Goal: Task Accomplishment & Management: Complete application form

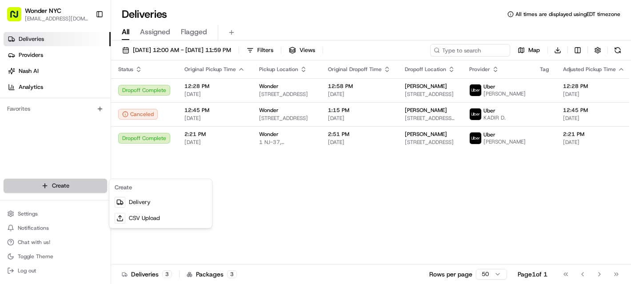
click at [54, 186] on html "Wonder NYC [EMAIL_ADDRESS][DOMAIN_NAME] Toggle Sidebar Deliveries Providers [PE…" at bounding box center [315, 142] width 631 height 284
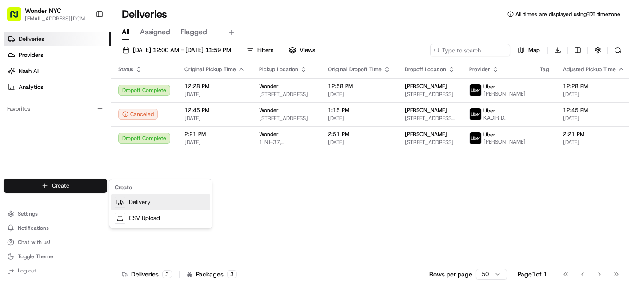
click at [164, 204] on link "Delivery" at bounding box center [160, 202] width 99 height 16
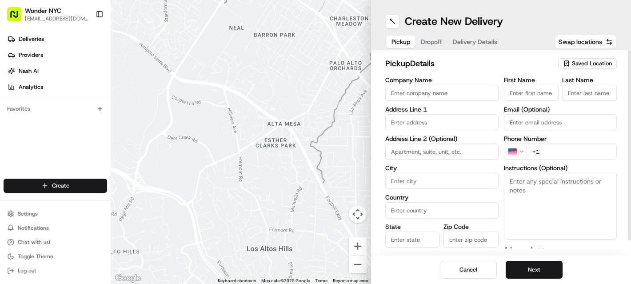
click at [423, 98] on input "Company Name" at bounding box center [441, 93] width 113 height 16
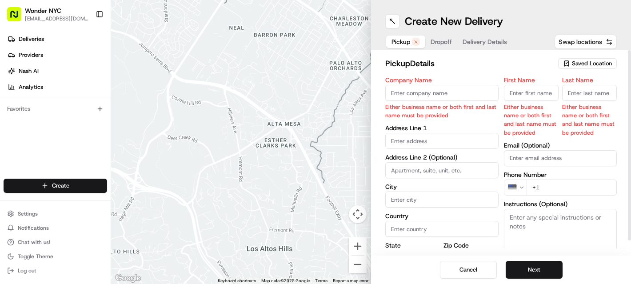
click at [573, 39] on span "Swap locations" at bounding box center [581, 41] width 44 height 9
click at [572, 40] on span "Swap locations" at bounding box center [581, 41] width 44 height 9
click at [578, 60] on span "Saved Location" at bounding box center [592, 64] width 40 height 8
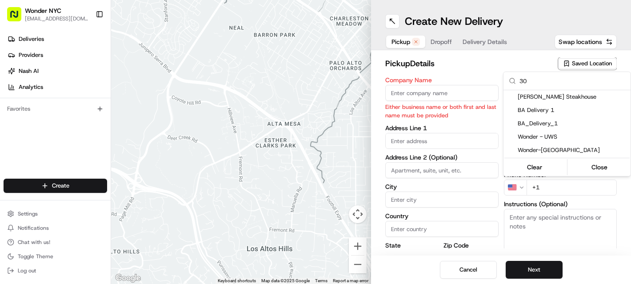
type input "3"
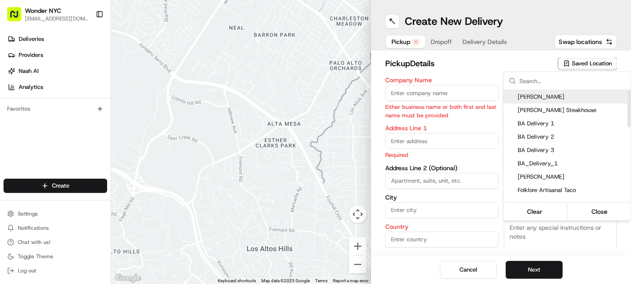
click at [456, 96] on html "Wonder NYC [EMAIL_ADDRESS][DOMAIN_NAME] Toggle Sidebar Deliveries Providers [PE…" at bounding box center [315, 142] width 631 height 284
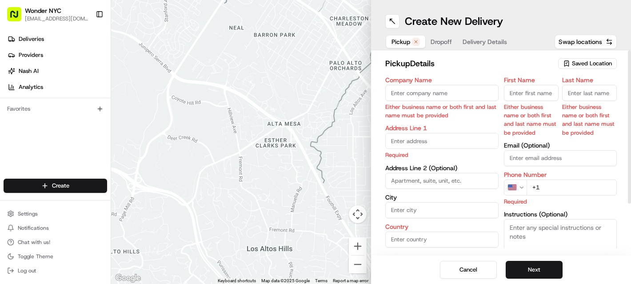
click at [420, 98] on input "Company Name" at bounding box center [441, 93] width 113 height 16
paste input "30 Burgers"
type input "30 Burgers"
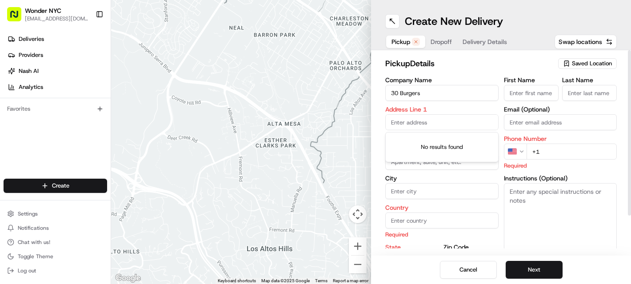
click at [395, 118] on input "text" at bounding box center [441, 122] width 113 height 16
paste input "[STREET_ADDRESS][PERSON_NAME]"
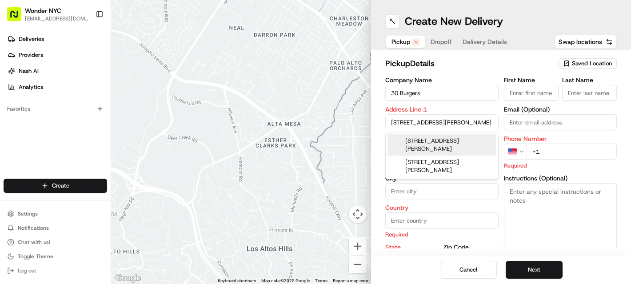
click at [428, 143] on div "[STREET_ADDRESS][PERSON_NAME]" at bounding box center [442, 144] width 109 height 21
type input "[STREET_ADDRESS][PERSON_NAME]"
type input "Hoboken"
type input "[GEOGRAPHIC_DATA]"
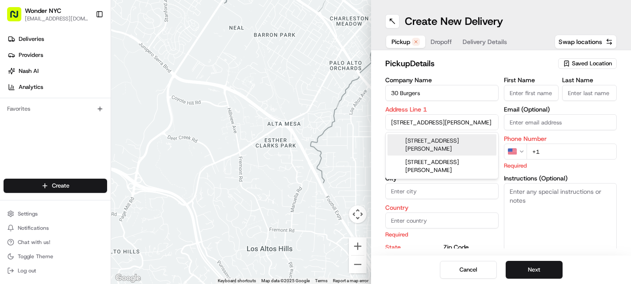
type input "NJ"
type input "07030"
type input "[STREET_ADDRESS][PERSON_NAME]"
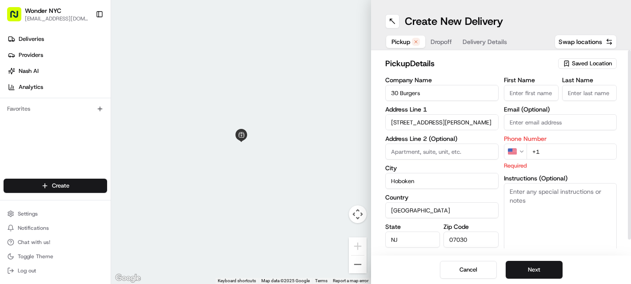
scroll to position [16, 0]
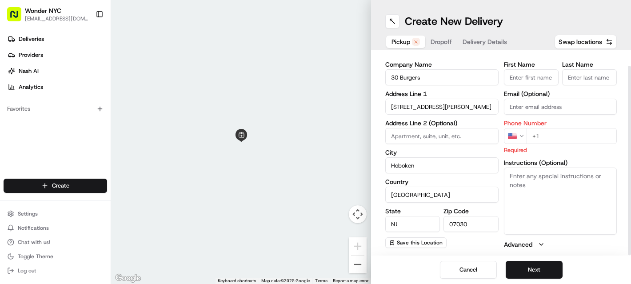
click at [559, 136] on input "+1" at bounding box center [572, 136] width 91 height 16
paste input "[PHONE_NUMBER]"
click at [541, 167] on div "Instructions (Optional)" at bounding box center [560, 197] width 113 height 75
click at [543, 136] on input "[PHONE_NUMBER]" at bounding box center [572, 136] width 91 height 16
type input "[PHONE_NUMBER]"
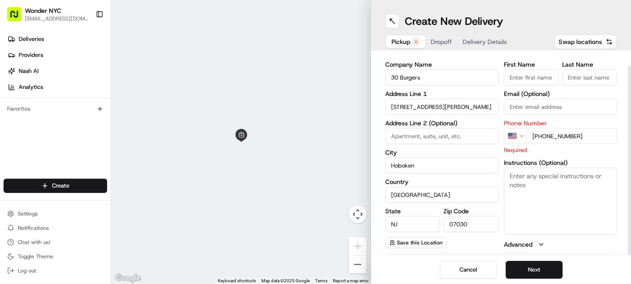
click at [566, 188] on textarea "Instructions (Optional)" at bounding box center [560, 201] width 113 height 67
click at [545, 265] on button "Next" at bounding box center [534, 270] width 57 height 18
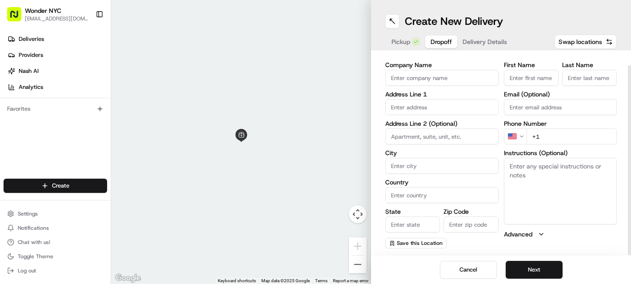
click at [414, 137] on input at bounding box center [441, 136] width 113 height 16
paste input "[STREET_ADDRESS][PERSON_NAME] (entrance on [PERSON_NAME][GEOGRAPHIC_DATA]), [GE…"
click at [437, 137] on input "[STREET_ADDRESS][PERSON_NAME] (entrance on [PERSON_NAME][GEOGRAPHIC_DATA]), [GE…" at bounding box center [441, 136] width 113 height 16
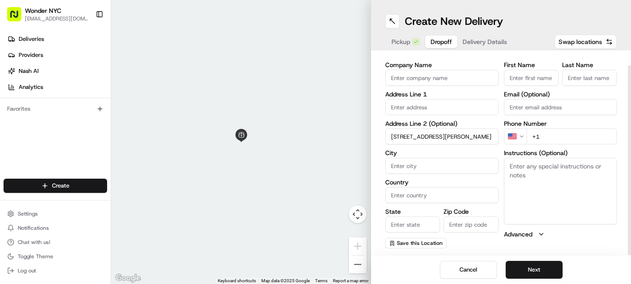
type input "[STREET_ADDRESS][PERSON_NAME]"
click at [449, 167] on input "City" at bounding box center [441, 166] width 113 height 16
click at [439, 136] on input "[STREET_ADDRESS][PERSON_NAME]" at bounding box center [441, 136] width 113 height 16
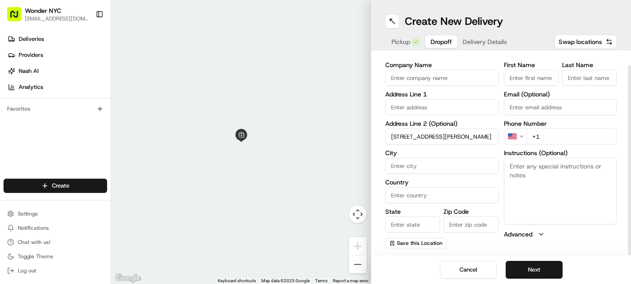
click at [439, 136] on input "[STREET_ADDRESS][PERSON_NAME]" at bounding box center [441, 136] width 113 height 16
paste input "[STREET_ADDRESS][PERSON_NAME]"
type input "[STREET_ADDRESS][PERSON_NAME]"
click at [421, 137] on input "[STREET_ADDRESS][PERSON_NAME]" at bounding box center [441, 136] width 113 height 16
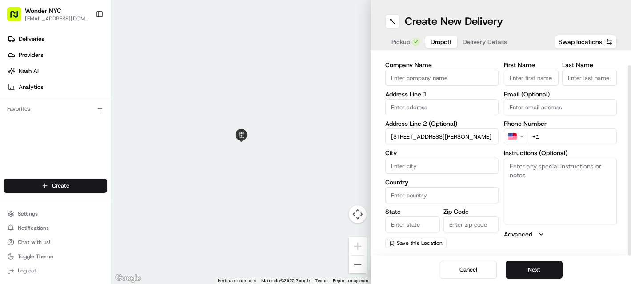
click at [421, 137] on input "[STREET_ADDRESS][PERSON_NAME]" at bounding box center [441, 136] width 113 height 16
click at [413, 110] on input "text" at bounding box center [441, 107] width 113 height 16
paste input "[STREET_ADDRESS][PERSON_NAME]"
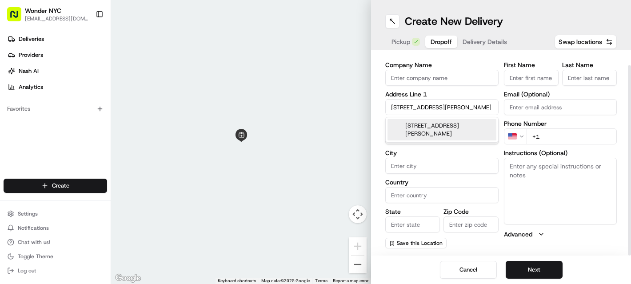
click at [421, 121] on div "[STREET_ADDRESS][PERSON_NAME]" at bounding box center [442, 129] width 109 height 21
type input "[STREET_ADDRESS][PERSON_NAME]"
type input "Hoboken"
type input "[GEOGRAPHIC_DATA]"
type input "NJ"
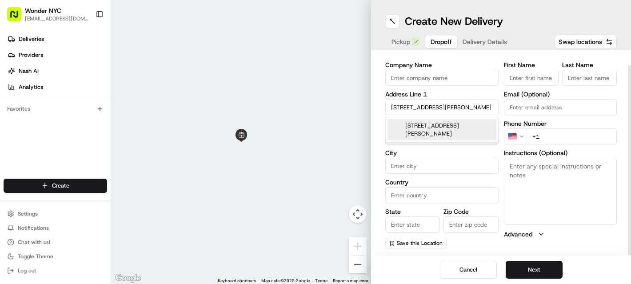
type input "07030"
type input "[STREET_ADDRESS][PERSON_NAME]"
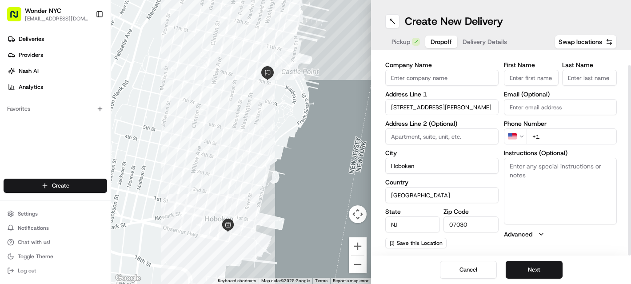
click at [550, 139] on input "+1" at bounding box center [572, 136] width 91 height 16
paste input "tel"
click at [553, 138] on input "+1" at bounding box center [572, 136] width 91 height 16
paste input "[PHONE_NUMBER]"
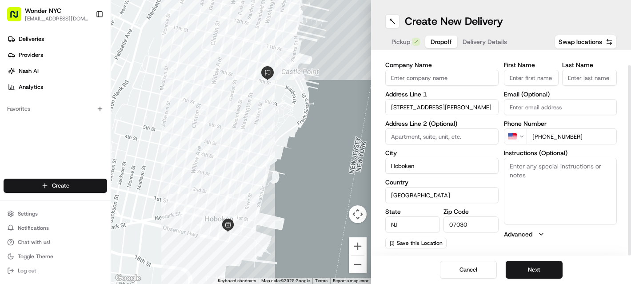
type input "[PHONE_NUMBER]"
click at [541, 165] on textarea "Instructions (Optional)" at bounding box center [560, 191] width 113 height 67
click at [523, 81] on input "First Name" at bounding box center [531, 78] width 55 height 16
paste input "[PERSON_NAME]"
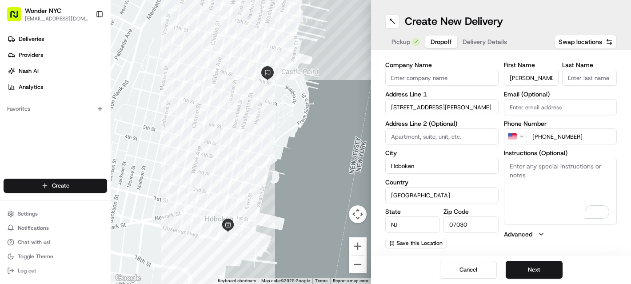
type input "[PERSON_NAME]"
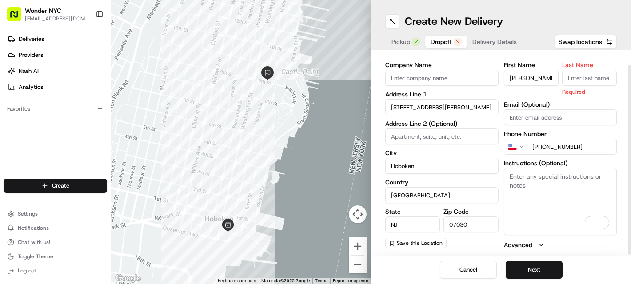
click at [597, 74] on input "Last Name" at bounding box center [589, 78] width 55 height 16
paste input "[PERSON_NAME]"
type input "[PERSON_NAME]"
click at [546, 96] on div "First Name [PERSON_NAME] Last Name [PERSON_NAME] Required Email (Optional) Phon…" at bounding box center [560, 156] width 113 height 188
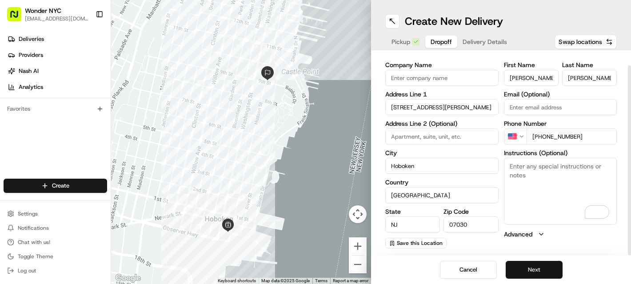
click at [532, 265] on button "Next" at bounding box center [534, 270] width 57 height 18
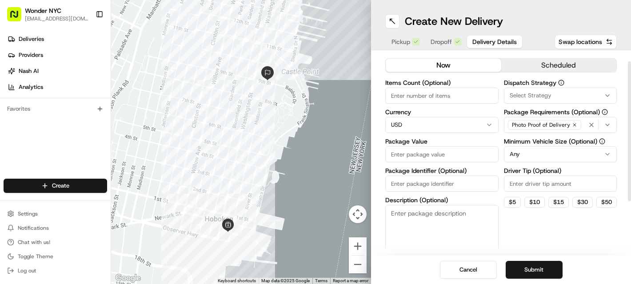
click at [417, 99] on input "Items Count (Optional)" at bounding box center [441, 96] width 113 height 16
type input "1"
click at [421, 154] on input "Package Value" at bounding box center [441, 154] width 113 height 16
type input "20"
click at [438, 181] on input "Package Identifier (Optional)" at bounding box center [441, 184] width 113 height 16
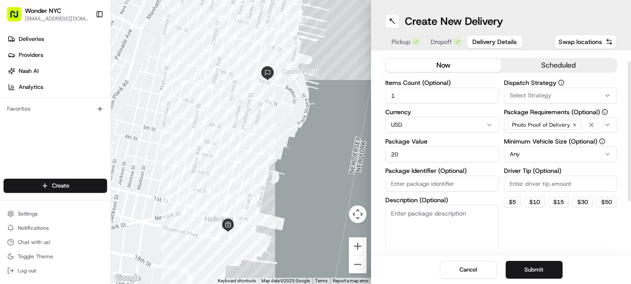
paste input "4176364"
type input "4176364"
click at [537, 269] on button "Submit" at bounding box center [534, 270] width 57 height 18
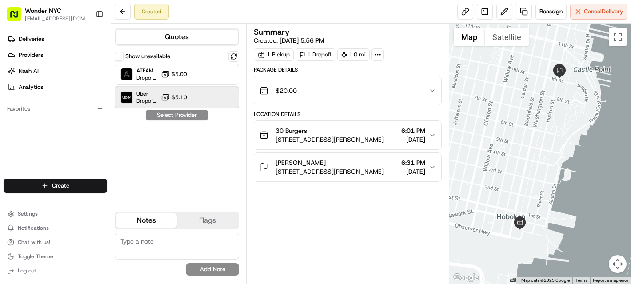
click at [207, 91] on div "Uber Dropoff ETA 29 minutes $5.10" at bounding box center [177, 97] width 124 height 21
click at [196, 114] on button "Assign Provider" at bounding box center [176, 115] width 63 height 11
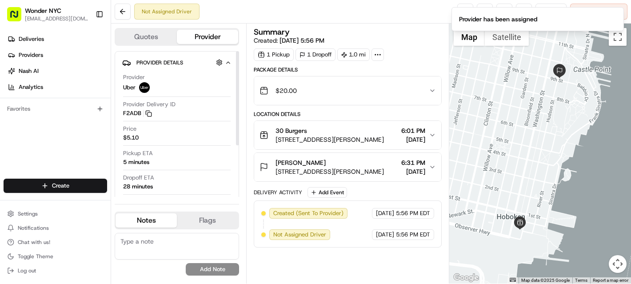
scroll to position [8, 0]
